Goal: Task Accomplishment & Management: Use online tool/utility

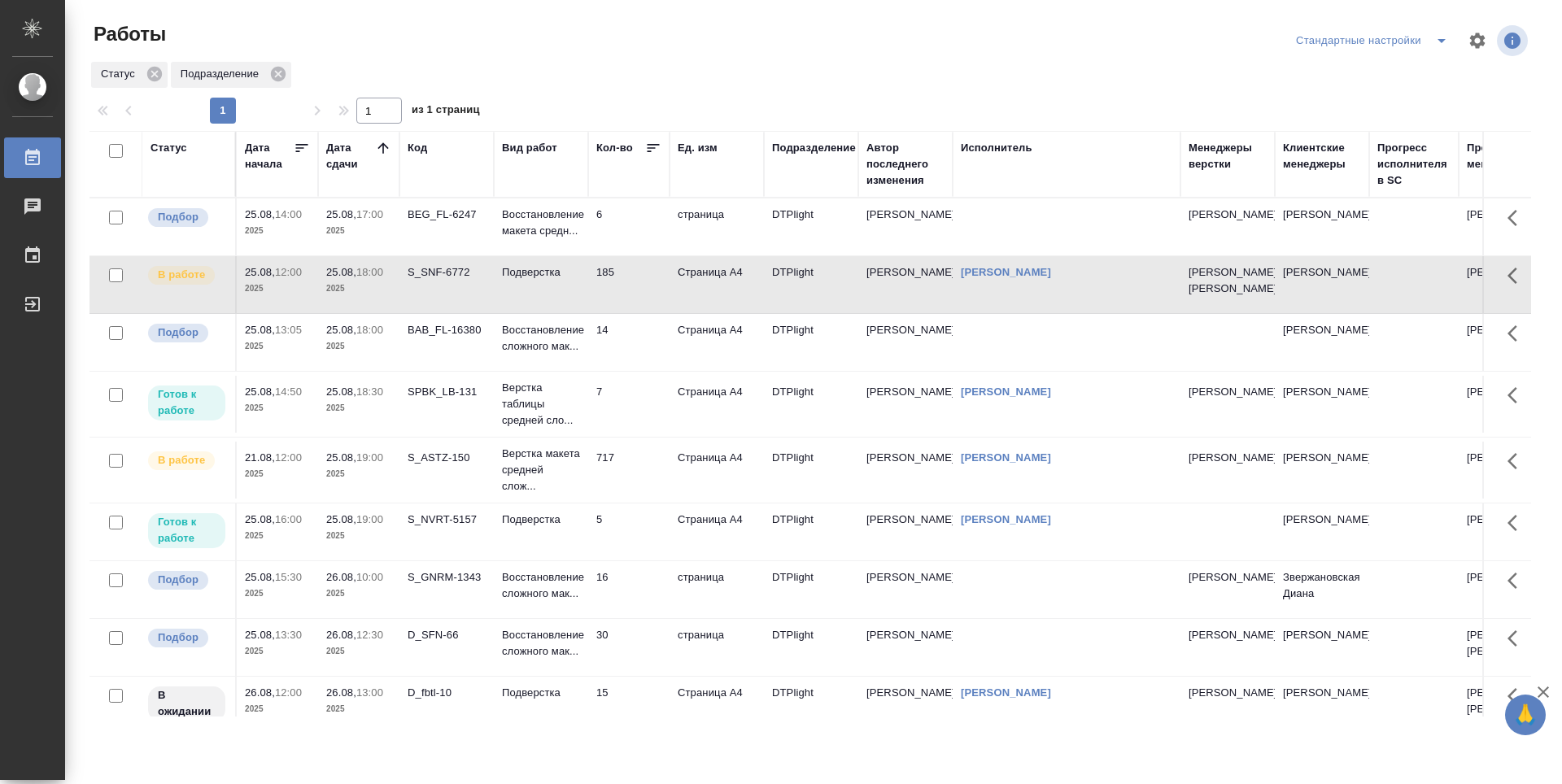
click at [642, 370] on td "14" at bounding box center [629, 342] width 82 height 57
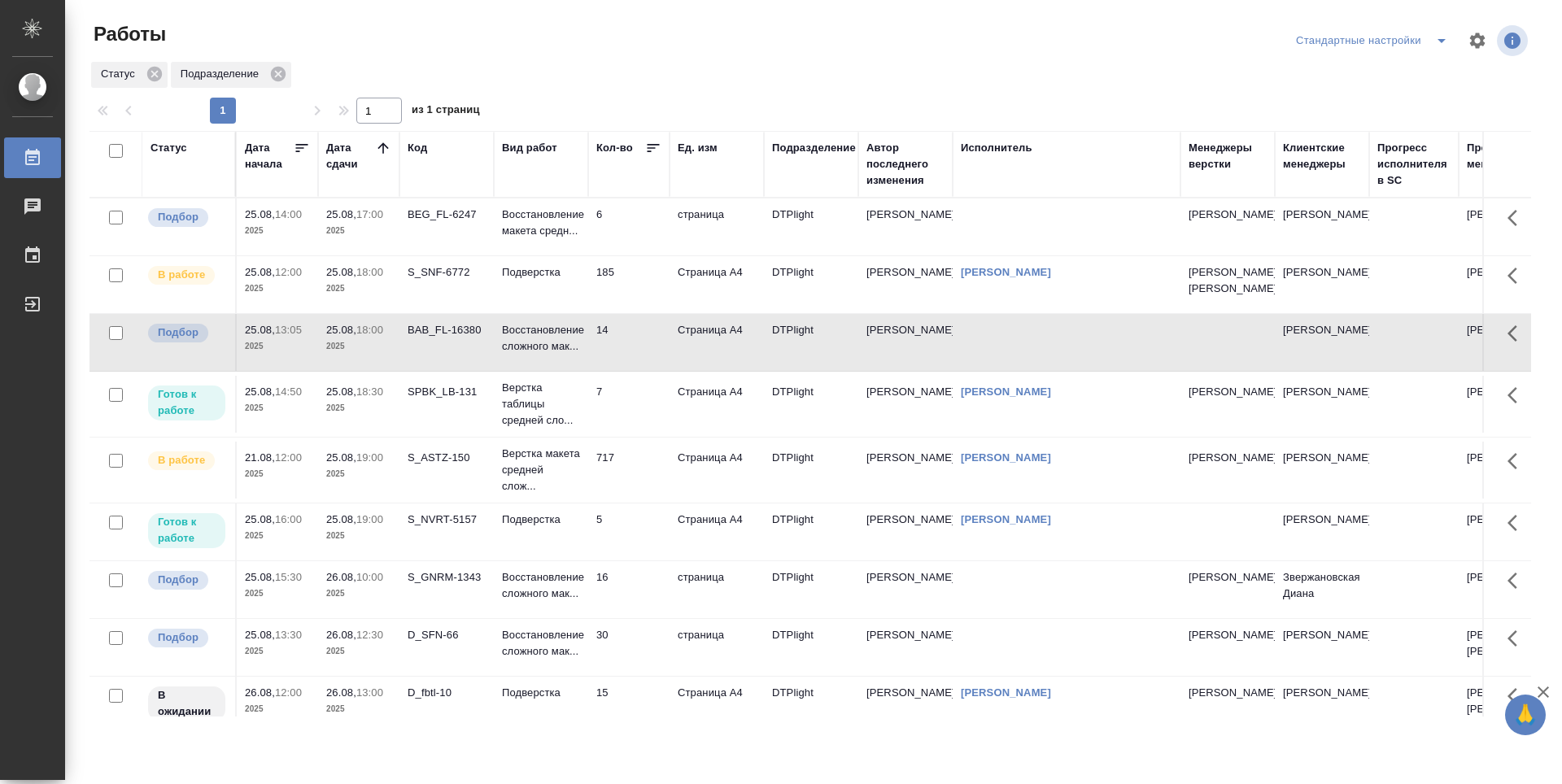
click at [643, 610] on td "16" at bounding box center [629, 589] width 82 height 57
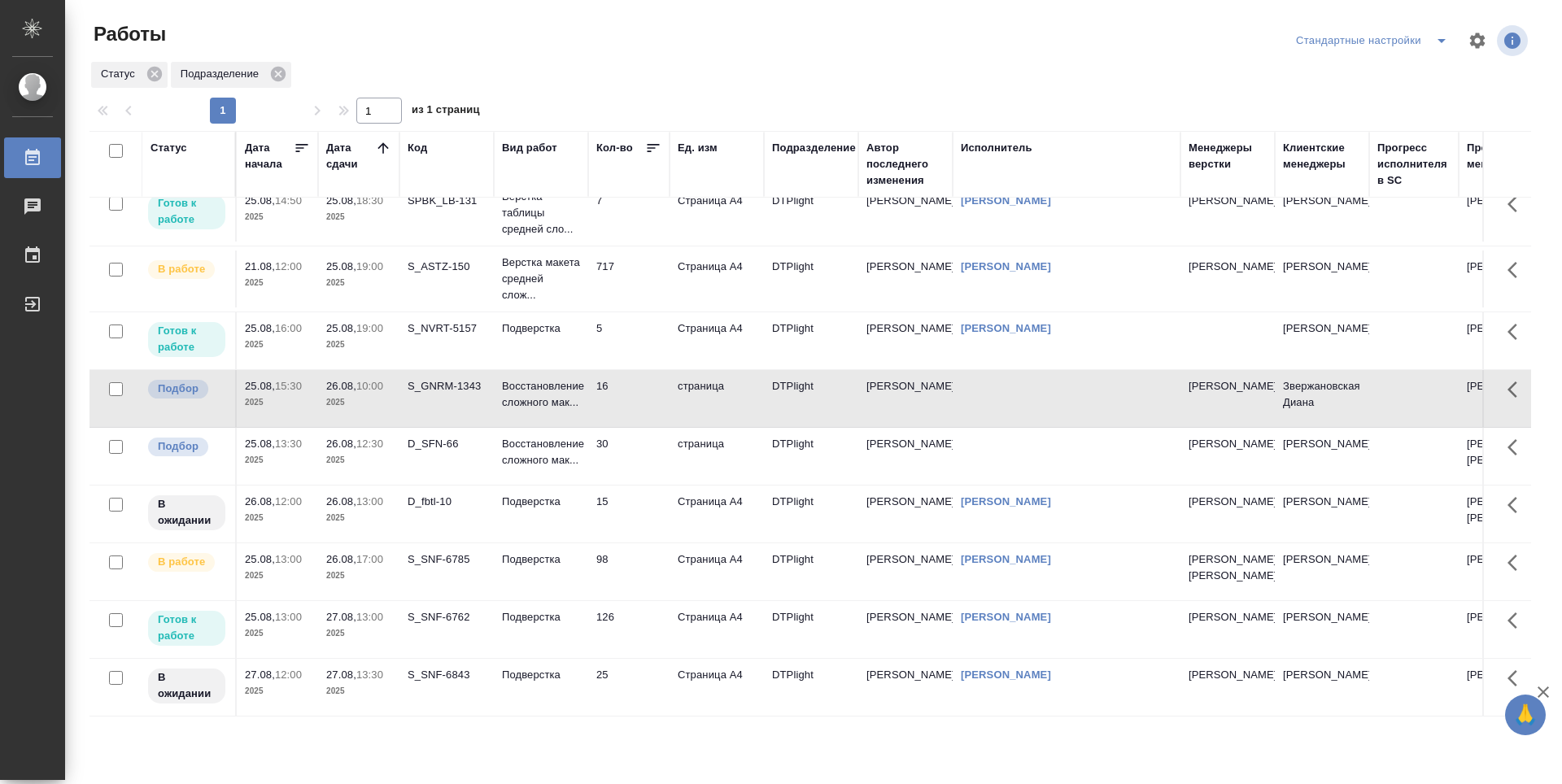
scroll to position [268, 0]
click at [627, 553] on td "98" at bounding box center [629, 571] width 82 height 57
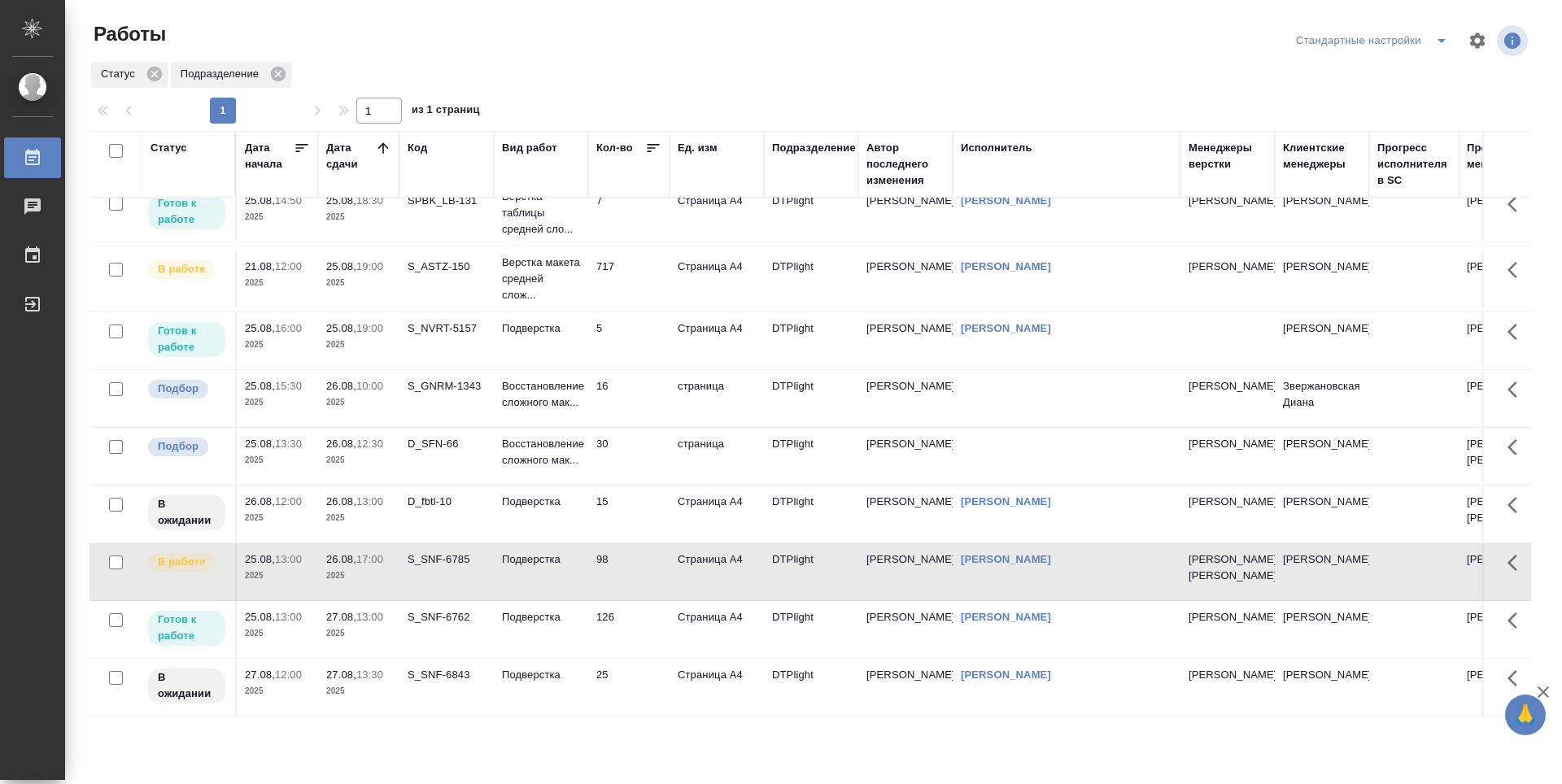
click at [634, 485] on td "15" at bounding box center [629, 513] width 82 height 57
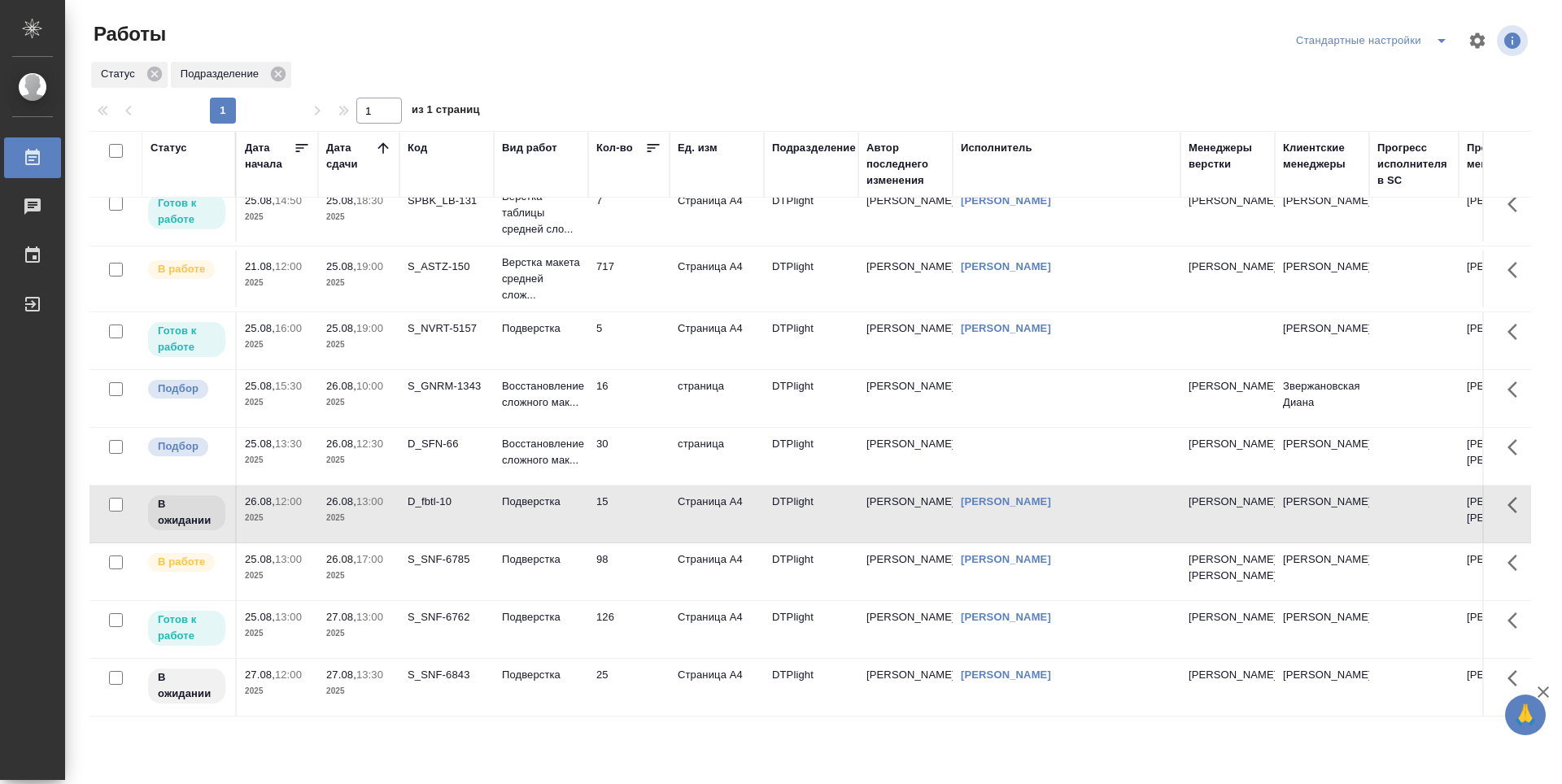
click at [634, 428] on td "30" at bounding box center [629, 456] width 82 height 57
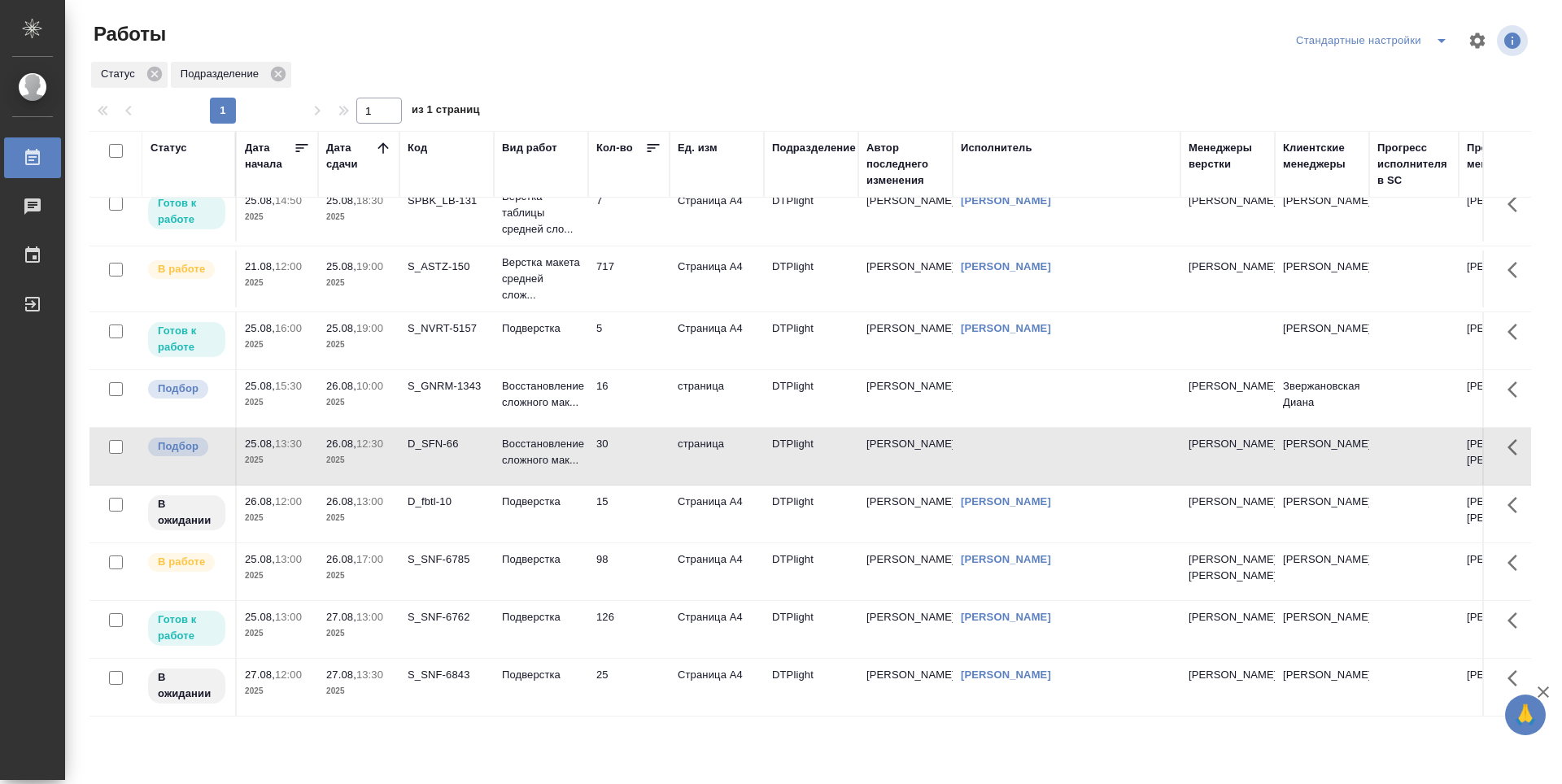
click at [632, 370] on td "16" at bounding box center [629, 398] width 82 height 57
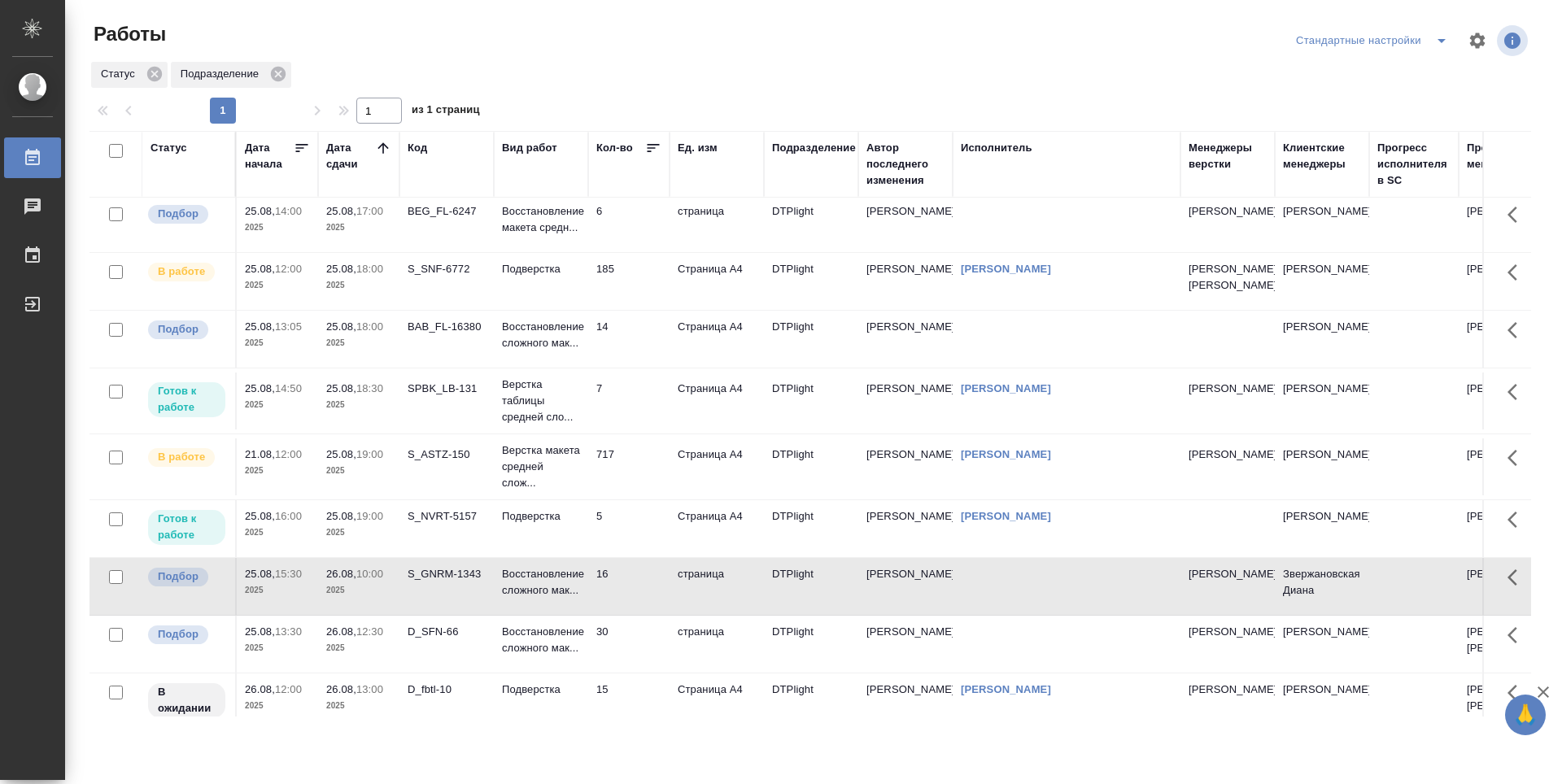
scroll to position [0, 0]
click at [641, 358] on td "14" at bounding box center [629, 342] width 82 height 57
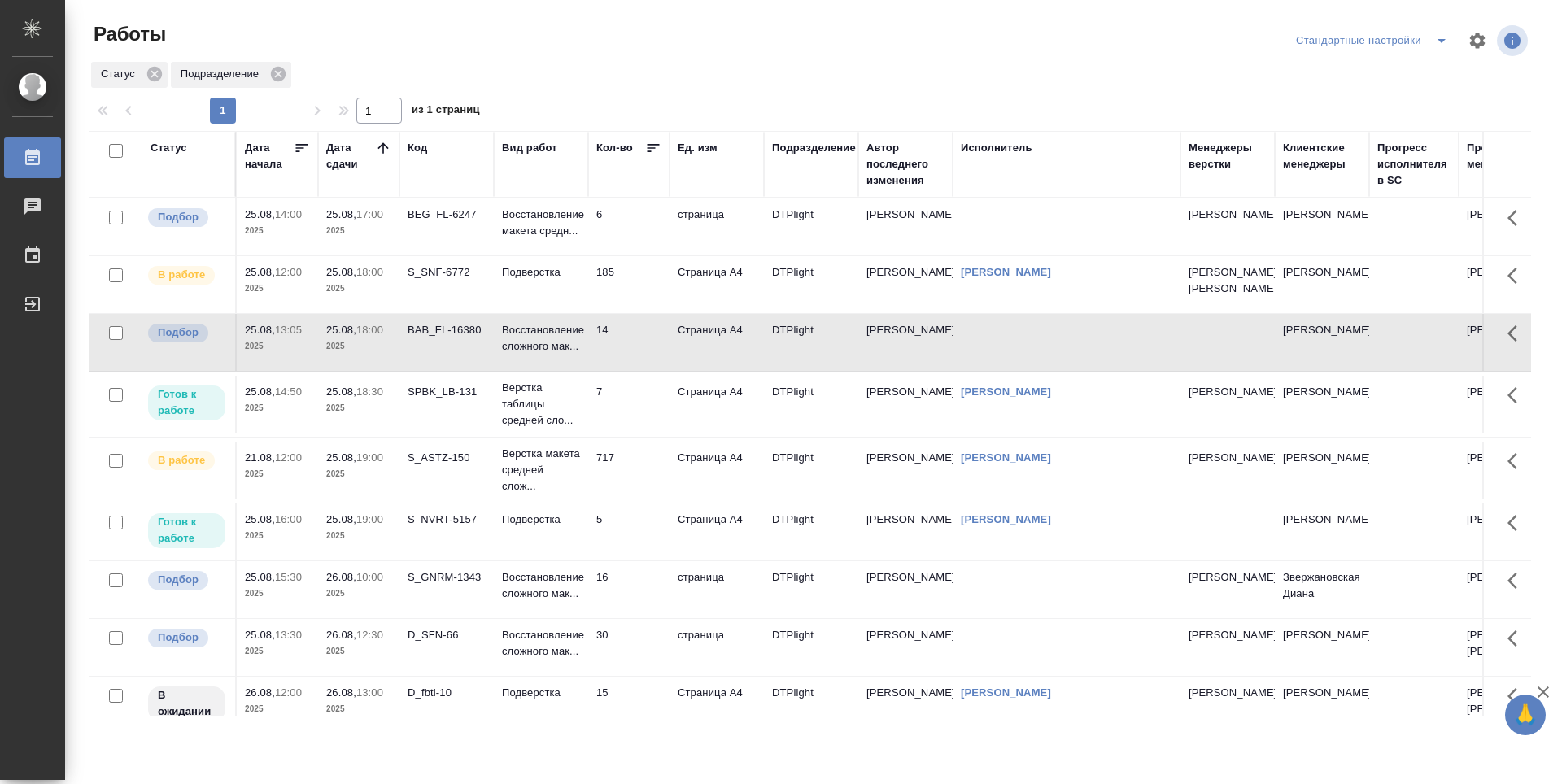
click at [641, 485] on td "717" at bounding box center [629, 469] width 82 height 57
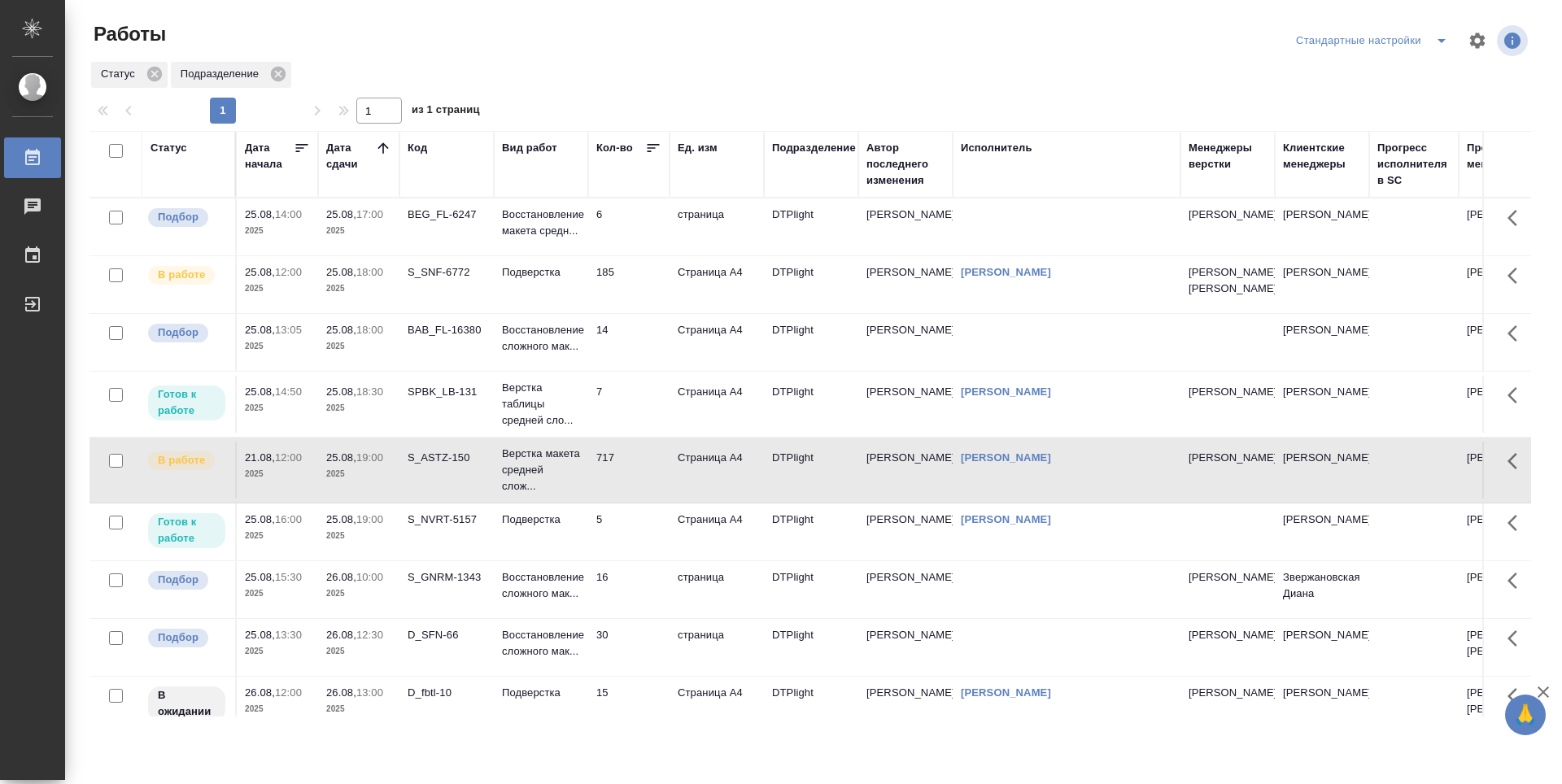
click at [627, 556] on td "5" at bounding box center [629, 531] width 82 height 57
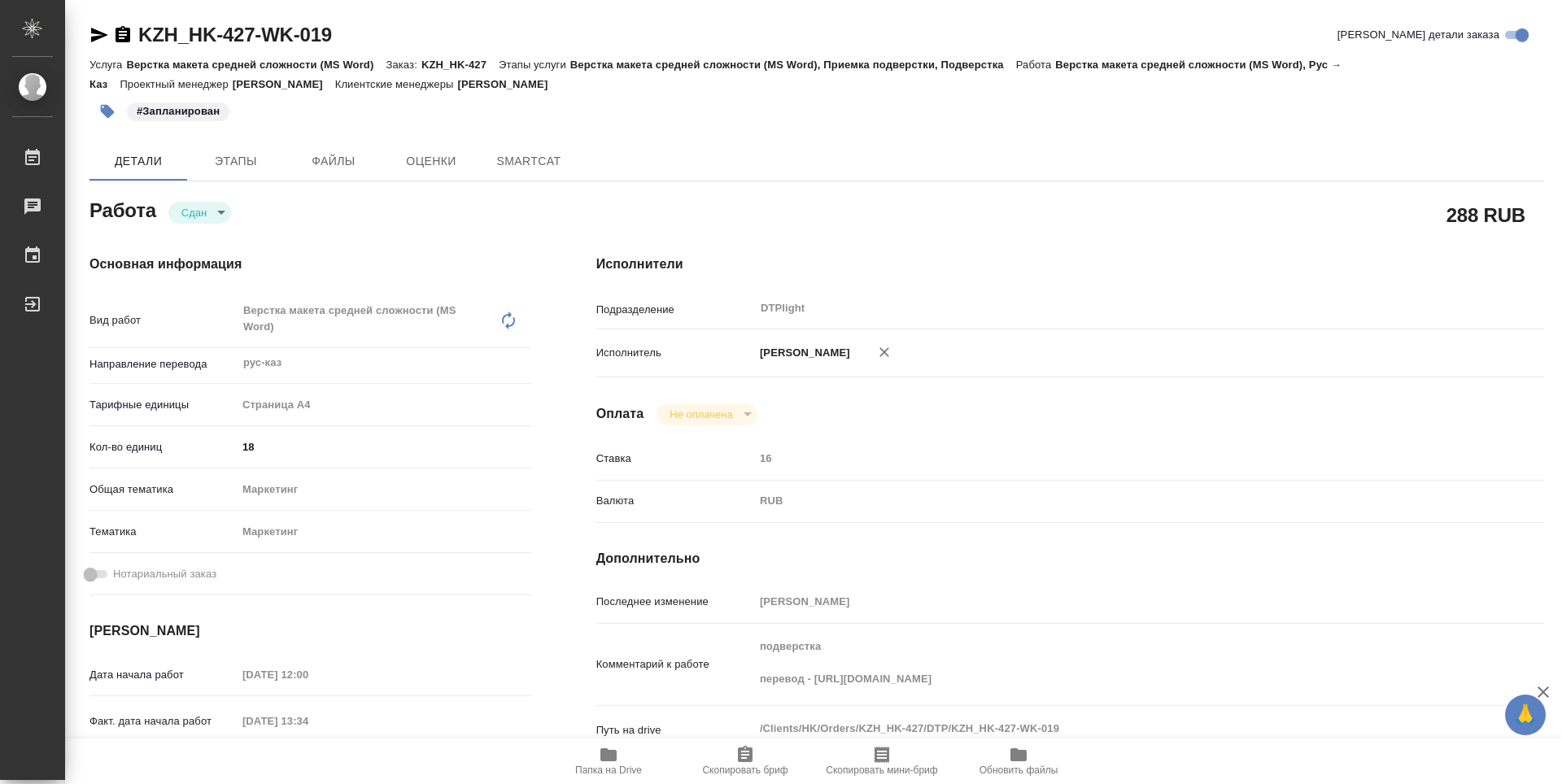
type textarea "x"
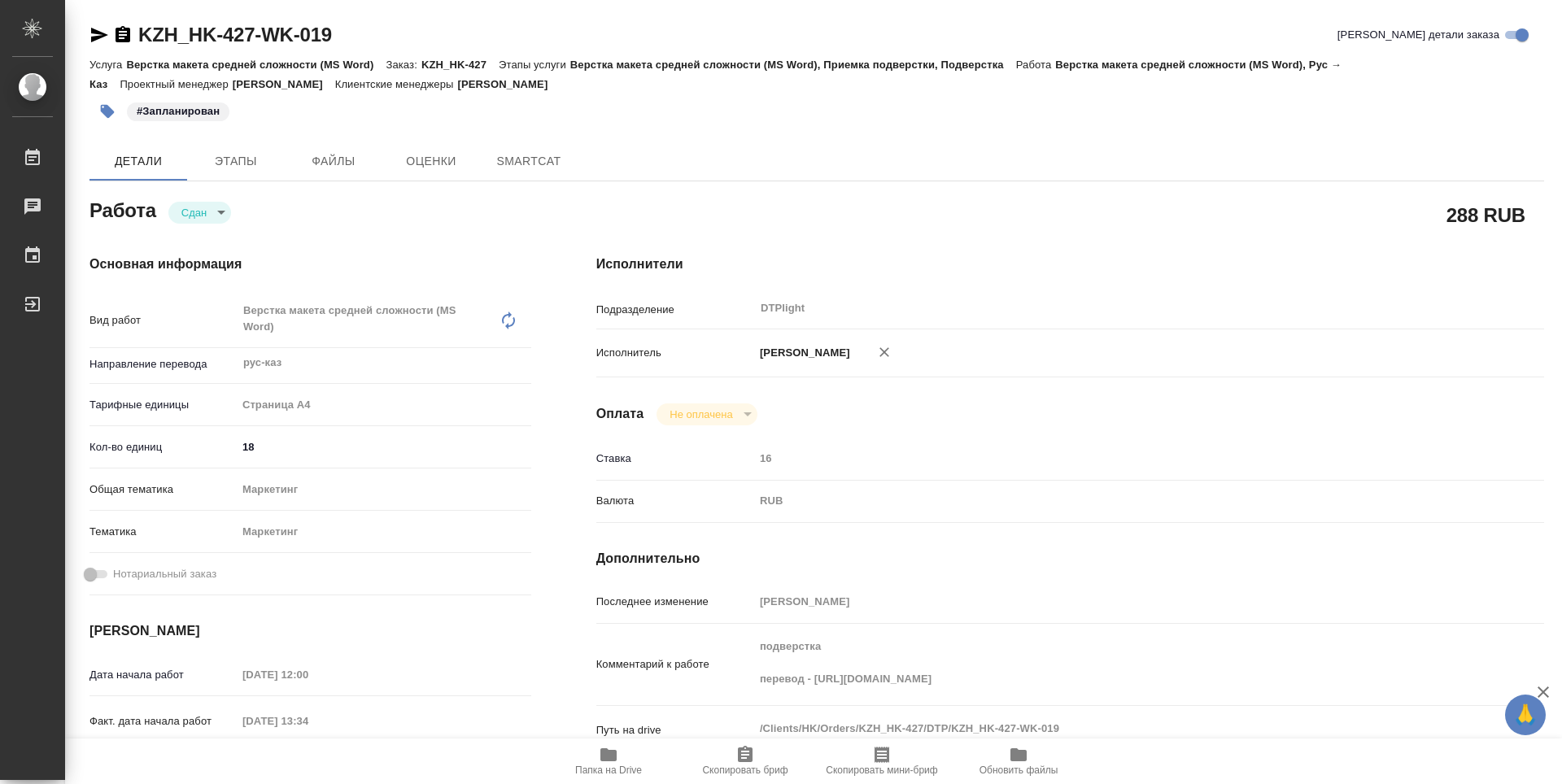
type textarea "x"
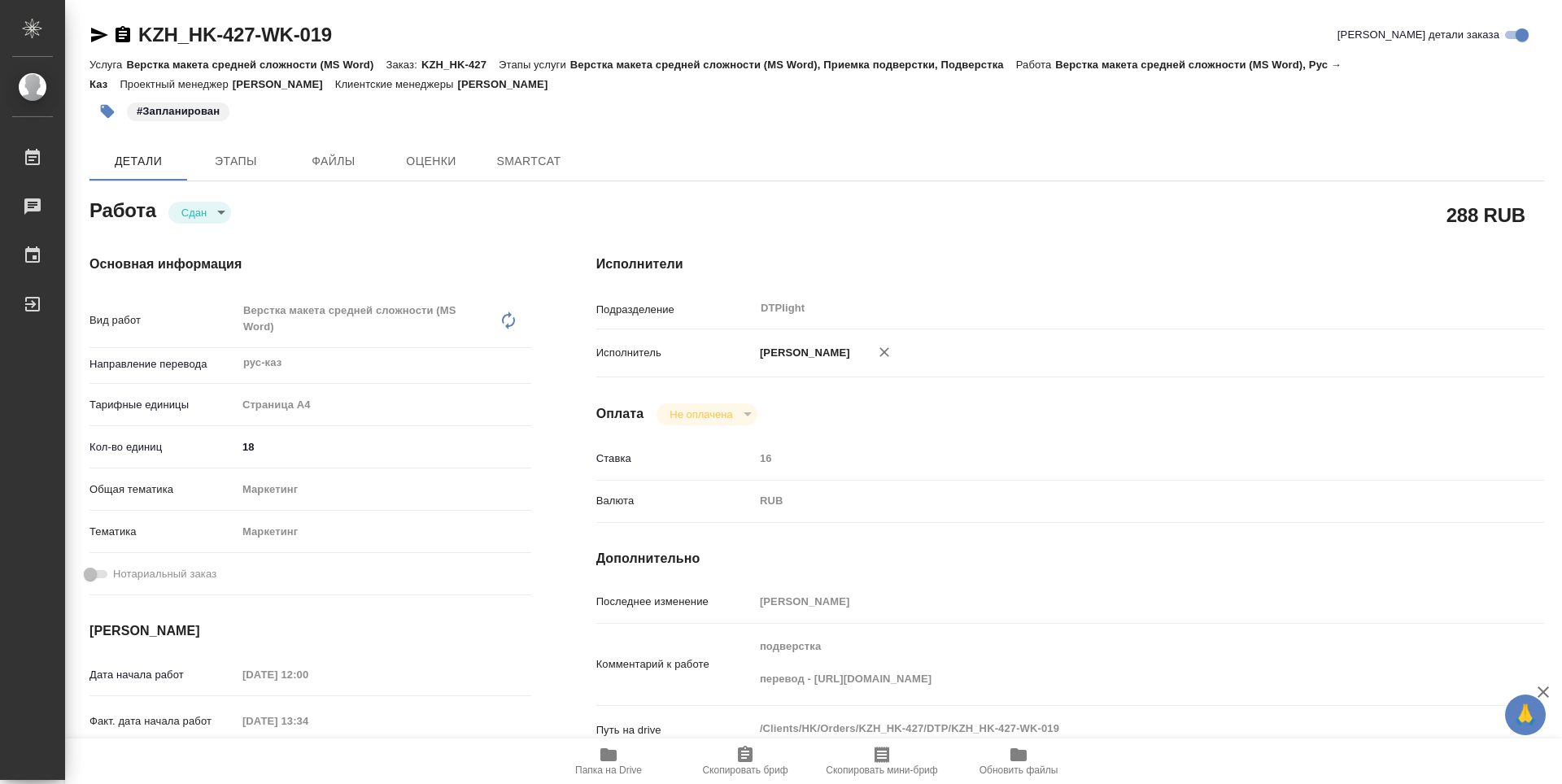
type textarea "x"
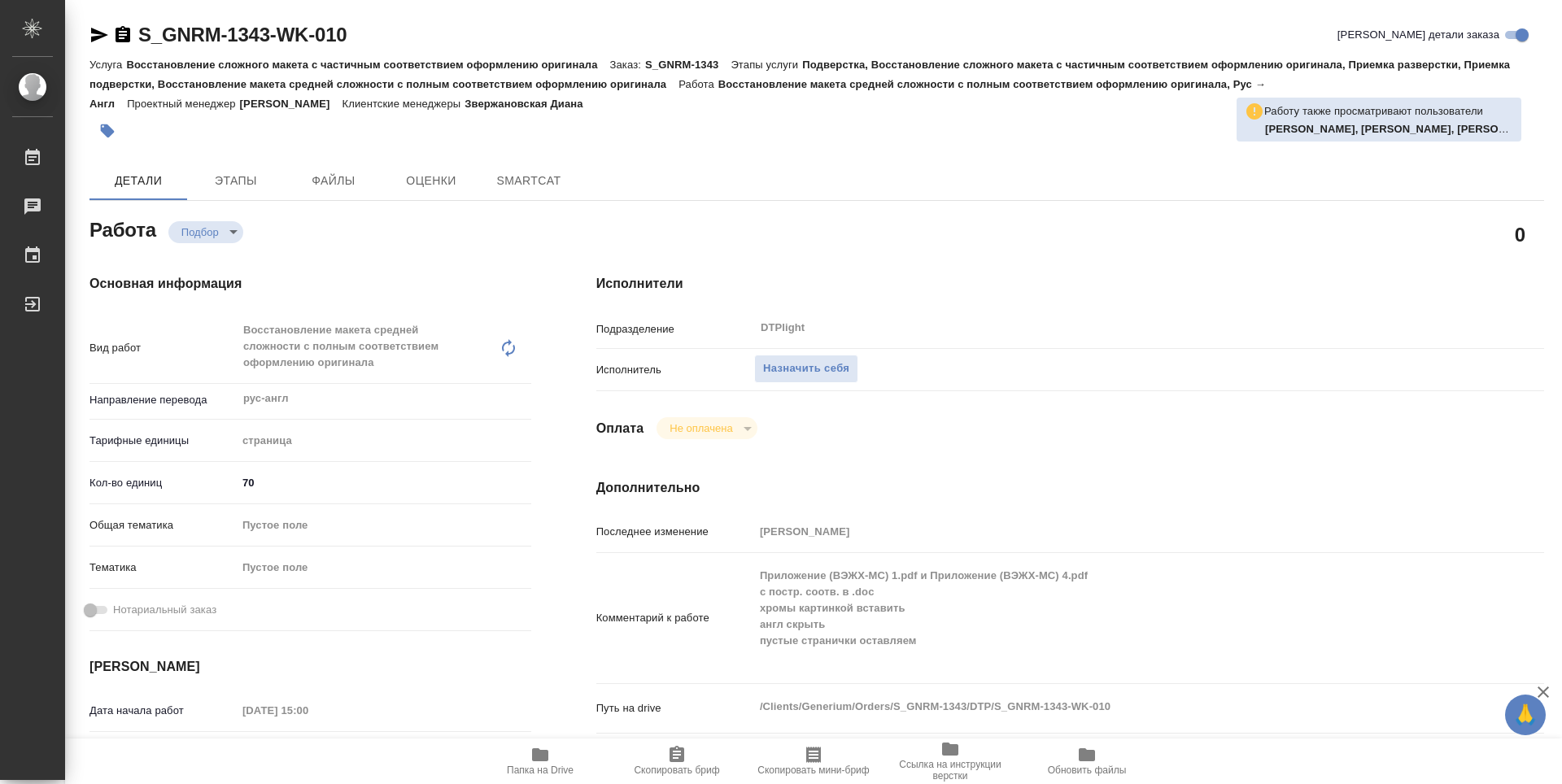
type textarea "x"
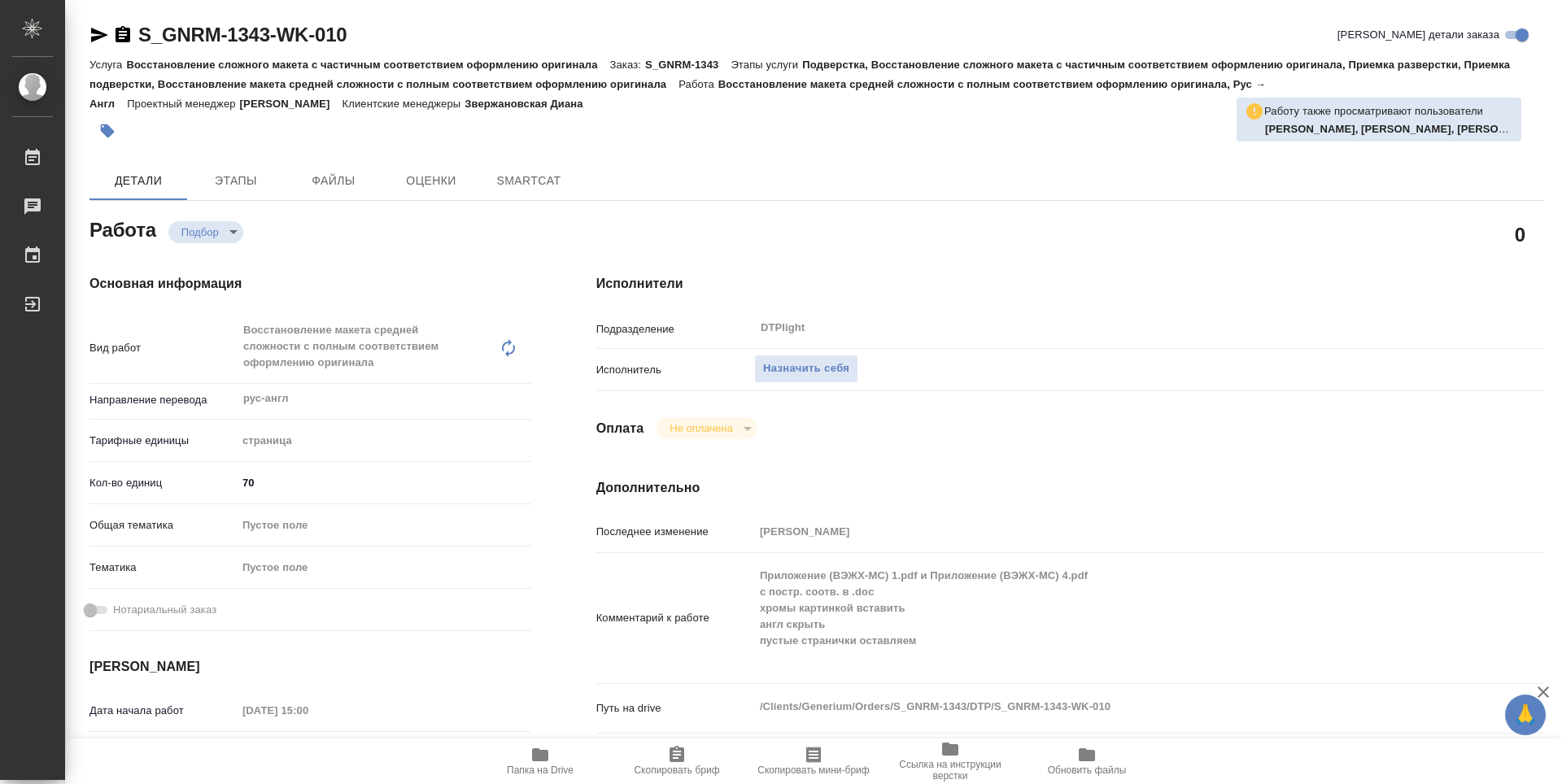
type textarea "x"
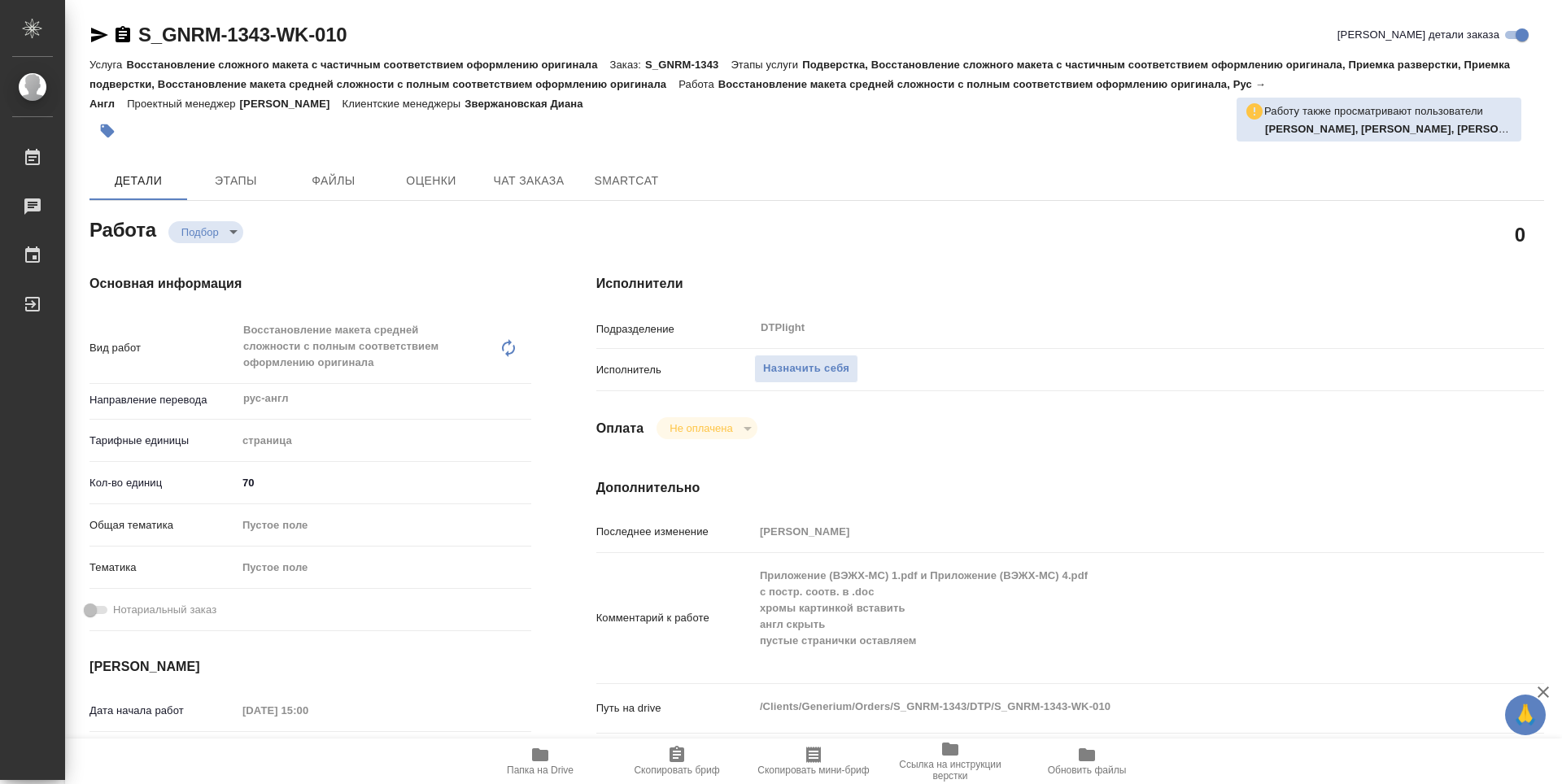
type textarea "x"
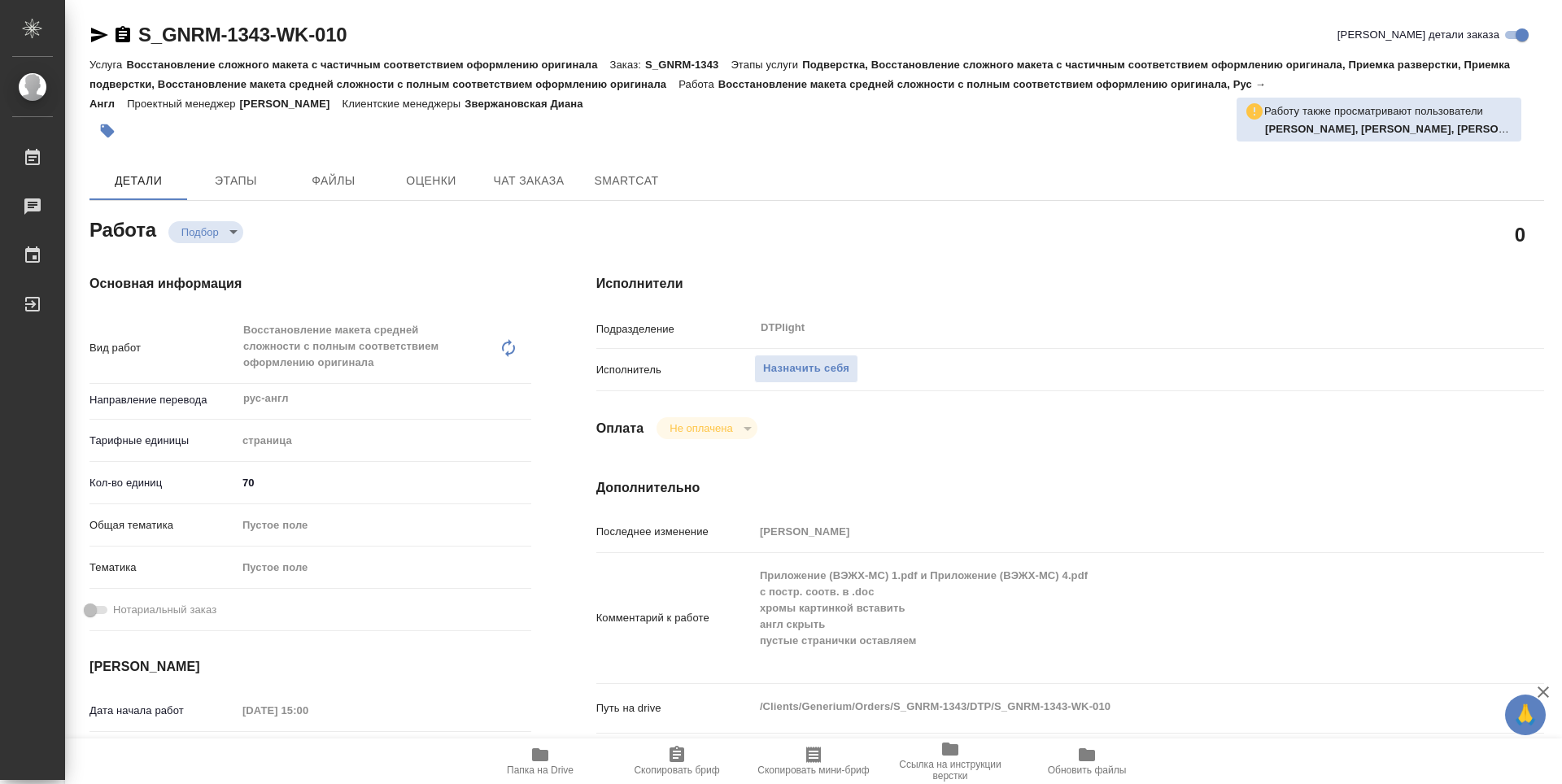
type textarea "x"
